Goal: Find specific page/section: Find specific page/section

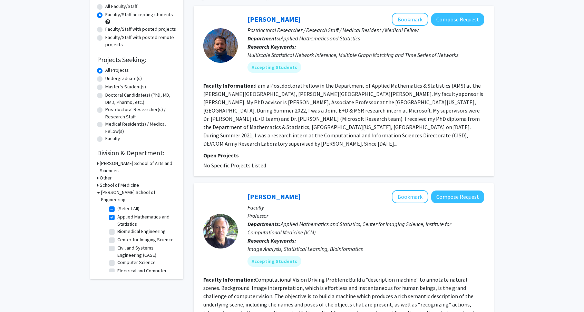
scroll to position [64, 0]
click at [108, 181] on h3 "School of Medicine" at bounding box center [119, 184] width 39 height 7
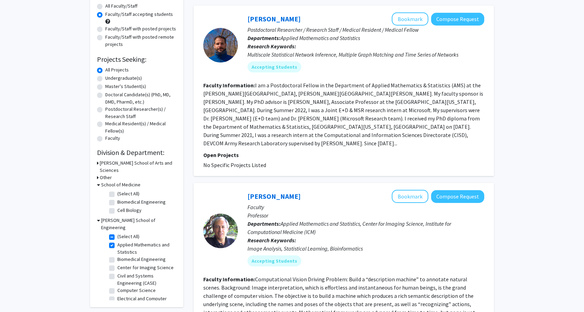
click at [112, 217] on h3 "[PERSON_NAME] School of Engineering" at bounding box center [138, 224] width 75 height 15
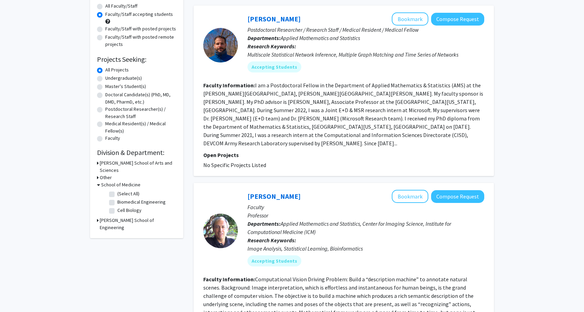
click at [107, 181] on h3 "School of Medicine" at bounding box center [120, 184] width 39 height 7
click at [106, 174] on h3 "Other" at bounding box center [106, 177] width 12 height 7
click at [106, 174] on h3 "Other" at bounding box center [107, 177] width 12 height 7
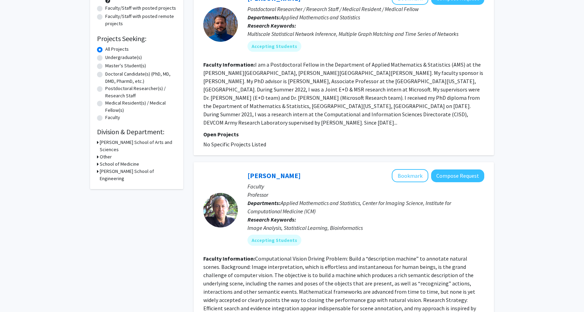
scroll to position [0, 0]
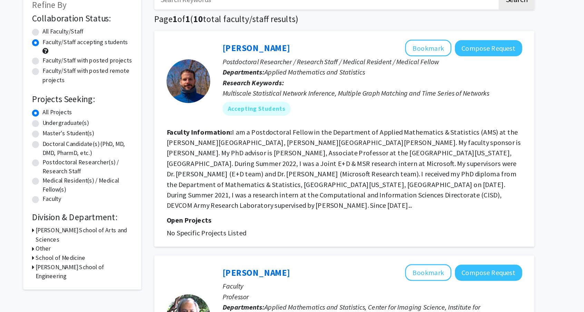
click at [128, 253] on h3 "[PERSON_NAME] School of Engineering" at bounding box center [138, 260] width 77 height 15
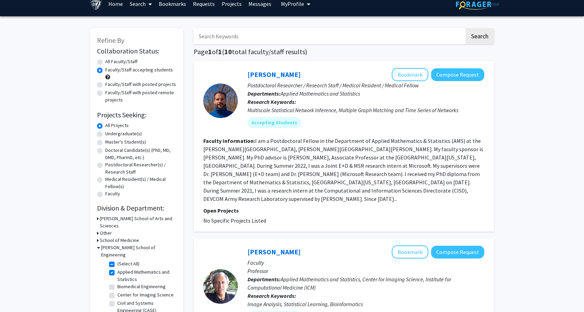
scroll to position [8, 0]
